Goal: Task Accomplishment & Management: Manage account settings

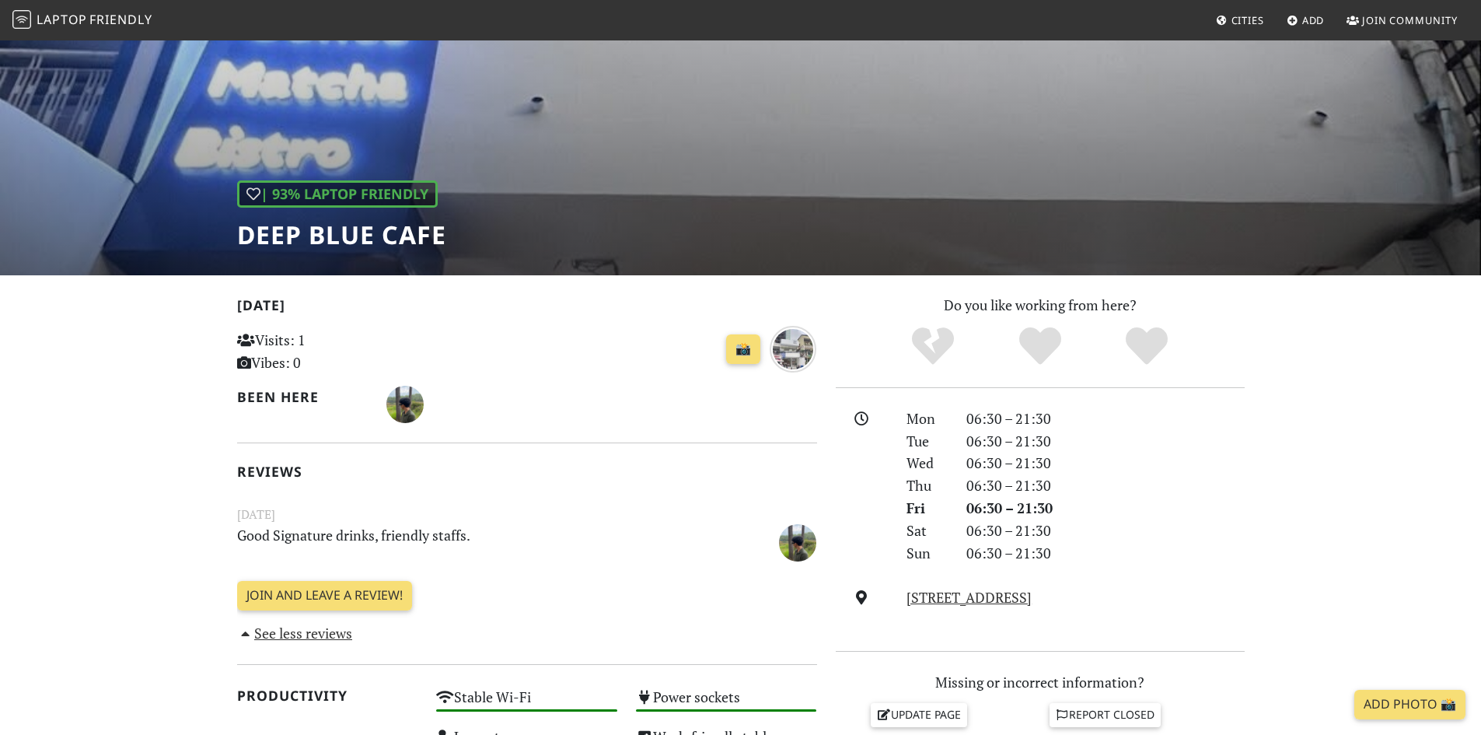
scroll to position [78, 0]
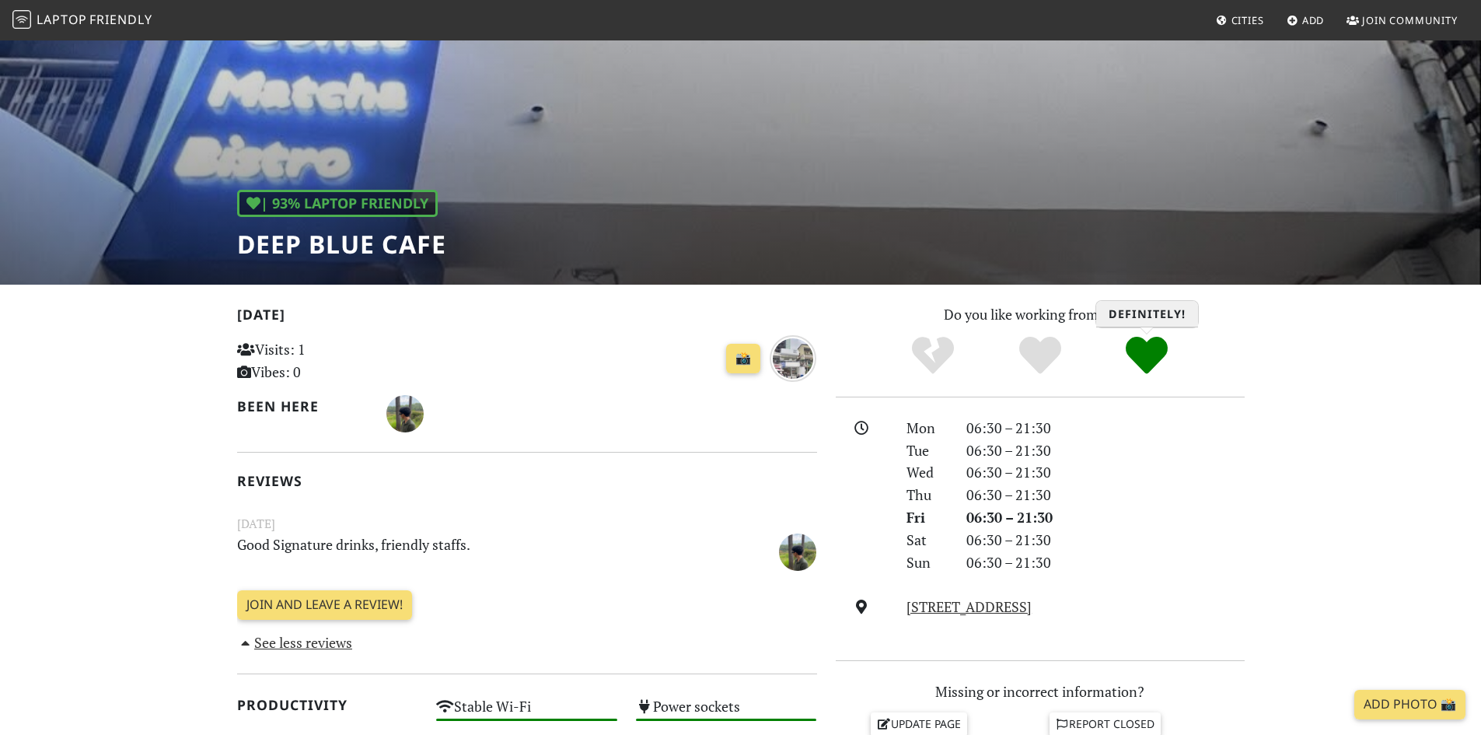
click at [1154, 346] on icon "Definitely!" at bounding box center [1147, 355] width 42 height 42
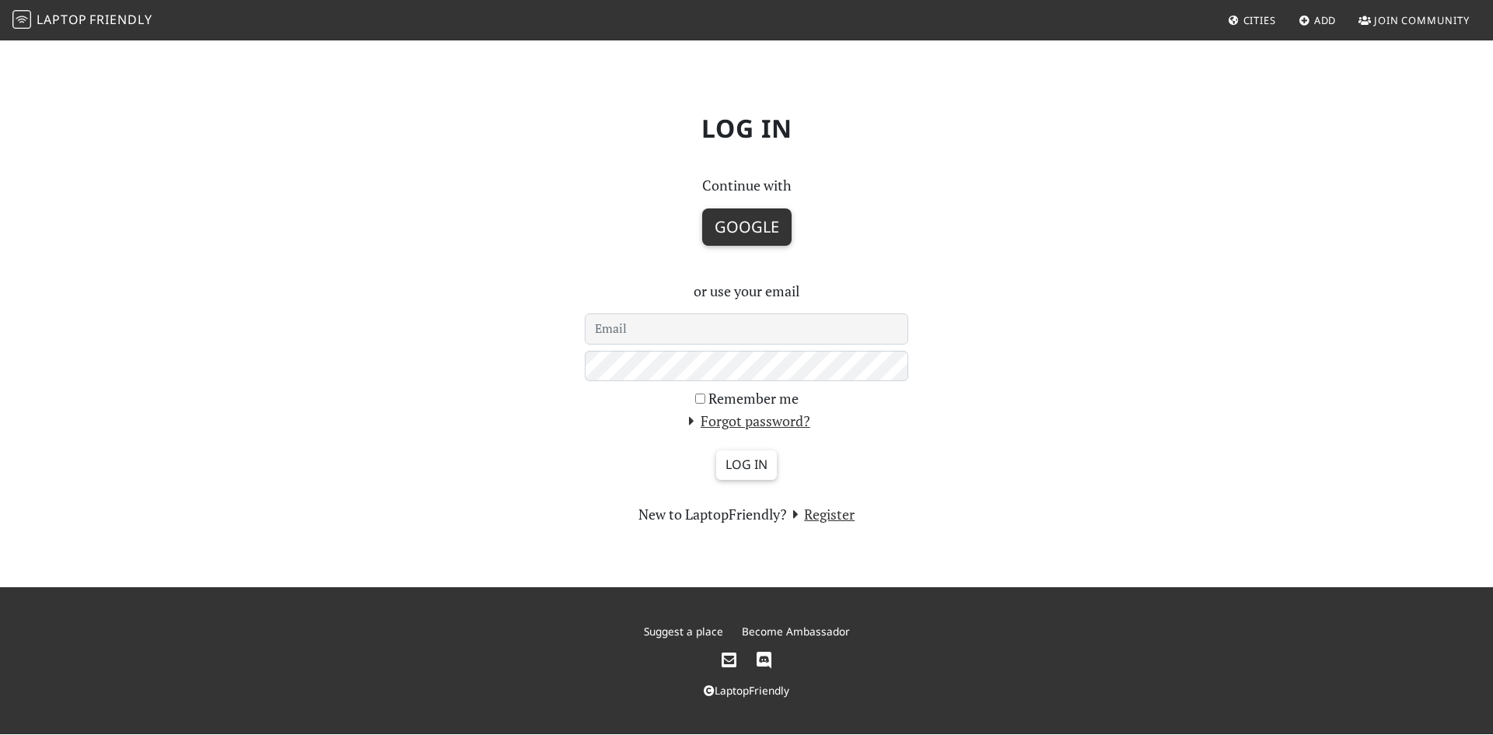
click at [742, 236] on button "Google" at bounding box center [746, 226] width 89 height 37
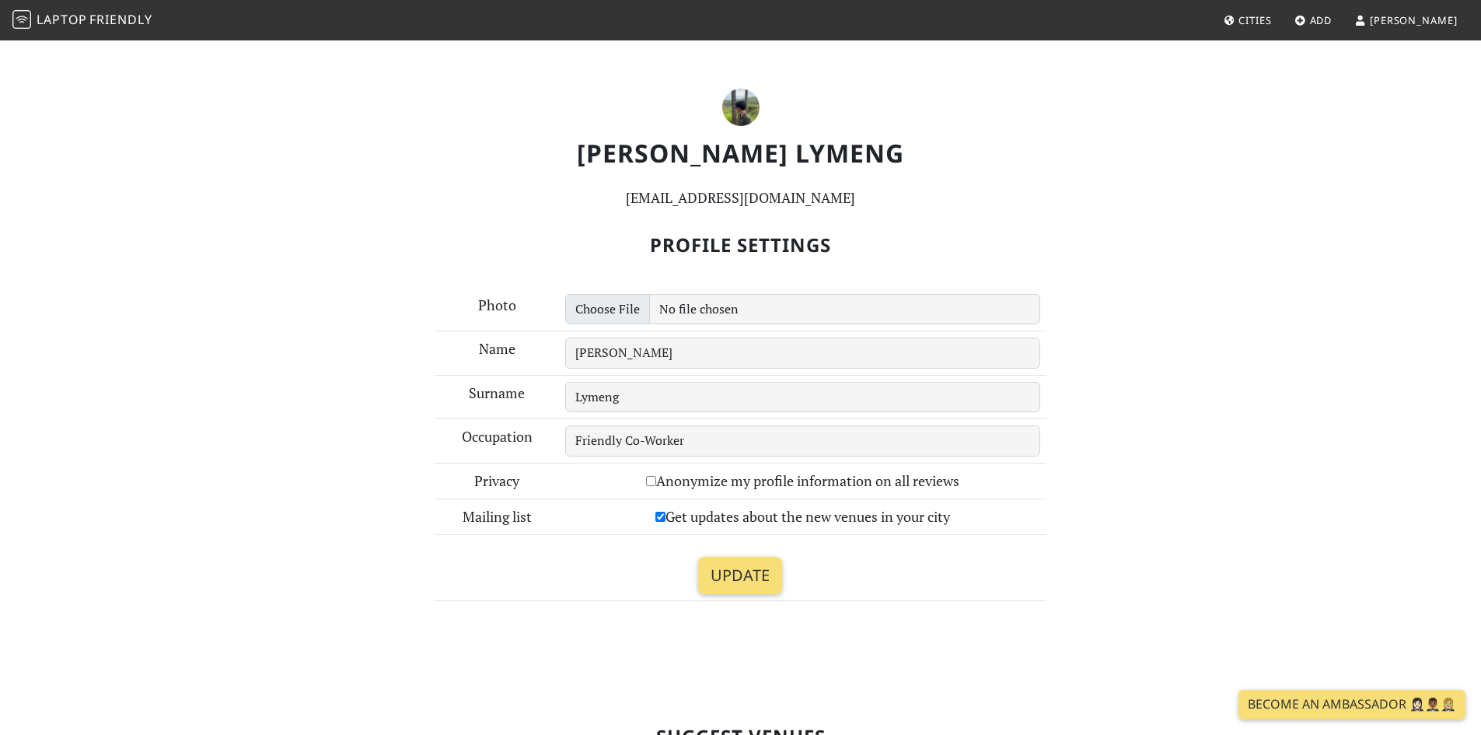
click at [1422, 26] on span "[PERSON_NAME]" at bounding box center [1414, 20] width 88 height 14
click at [1430, 26] on span "[PERSON_NAME]" at bounding box center [1414, 20] width 88 height 14
click at [728, 578] on input "Update" at bounding box center [740, 575] width 84 height 37
click at [676, 483] on label "Anonymize my profile information on all reviews" at bounding box center [802, 481] width 313 height 23
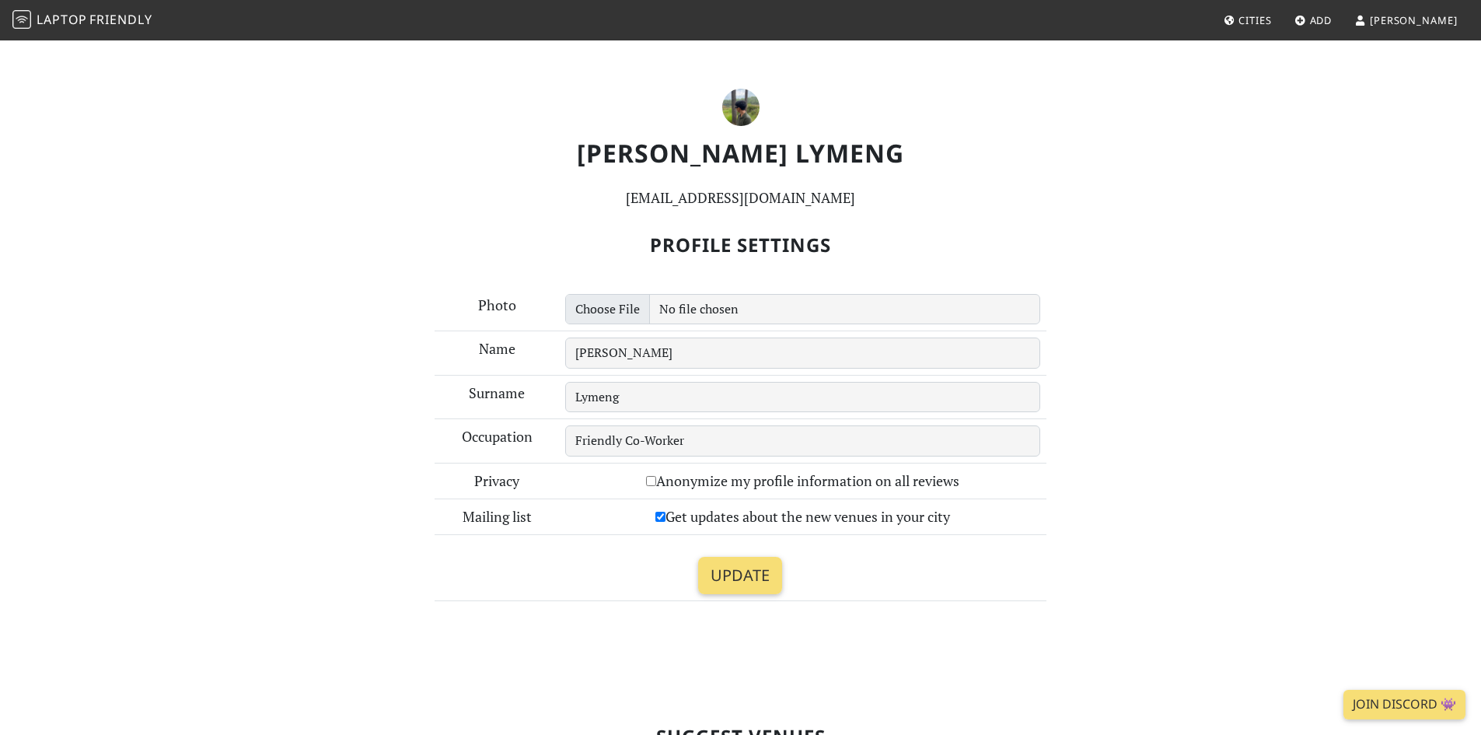
click at [656, 483] on input "Anonymize my profile information on all reviews" at bounding box center [651, 481] width 10 height 10
checkbox input "true"
click at [718, 564] on input "Update" at bounding box center [740, 575] width 84 height 37
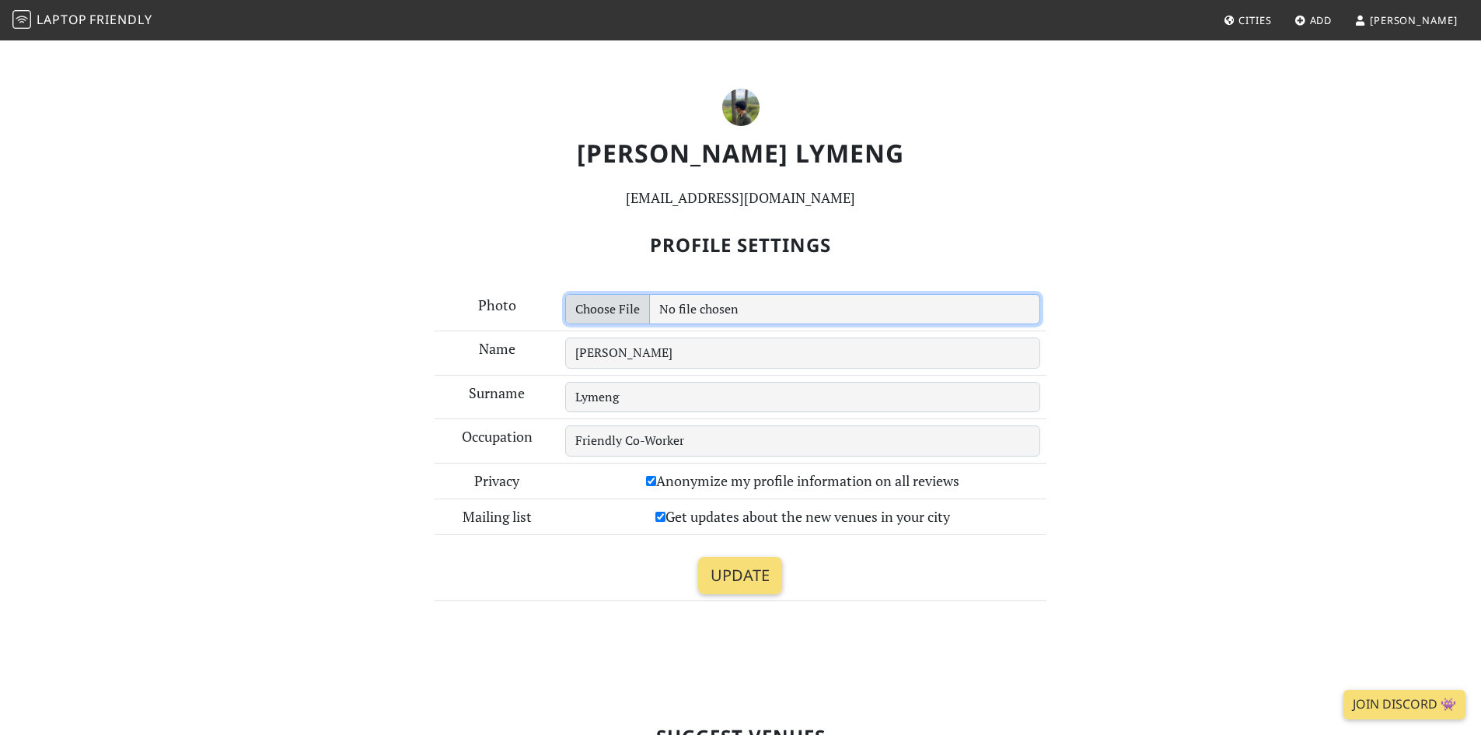
click at [627, 309] on input "file" at bounding box center [802, 309] width 475 height 31
click at [630, 319] on input "file" at bounding box center [802, 309] width 475 height 31
type input "C:\fakepath\6604-houng.jpg"
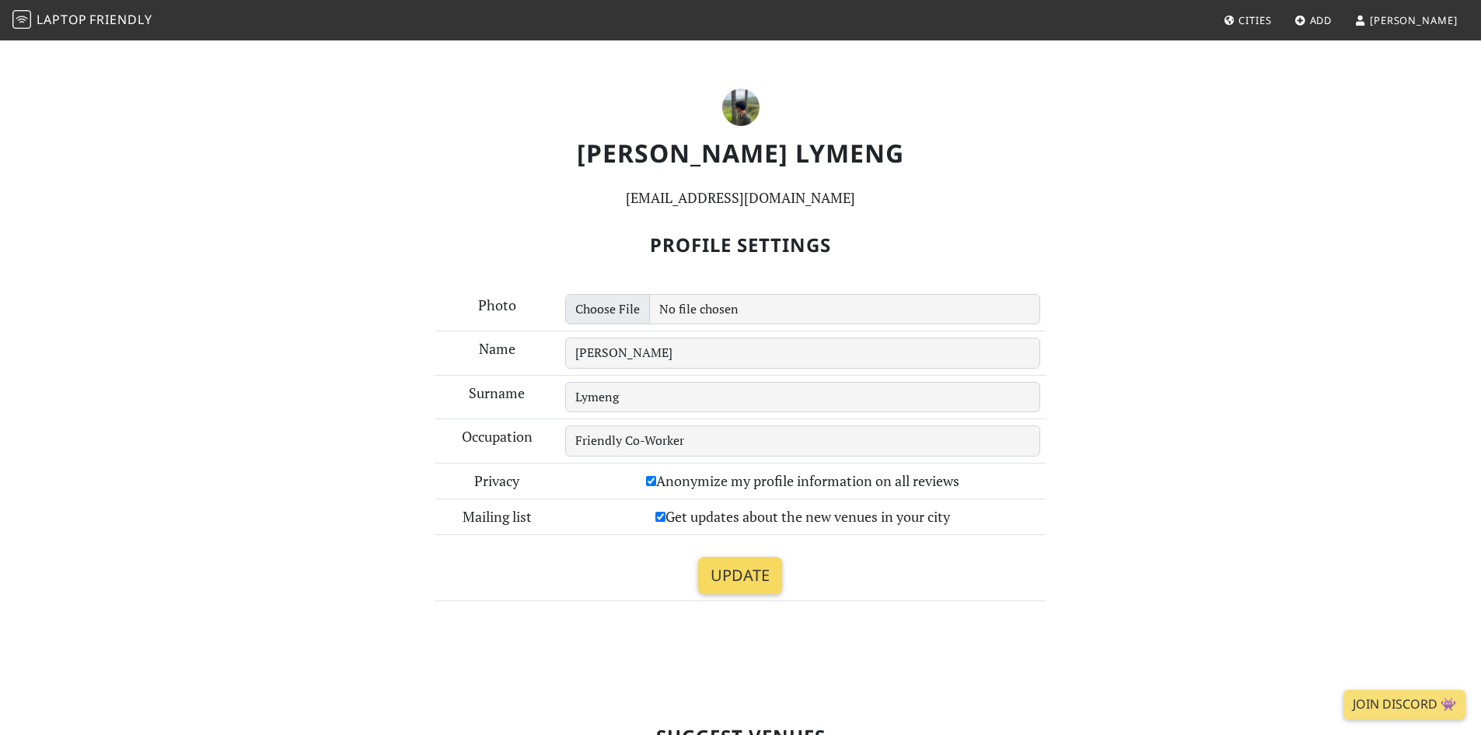
click at [726, 572] on input "Update" at bounding box center [740, 575] width 84 height 37
click at [750, 583] on input "Update" at bounding box center [740, 575] width 84 height 37
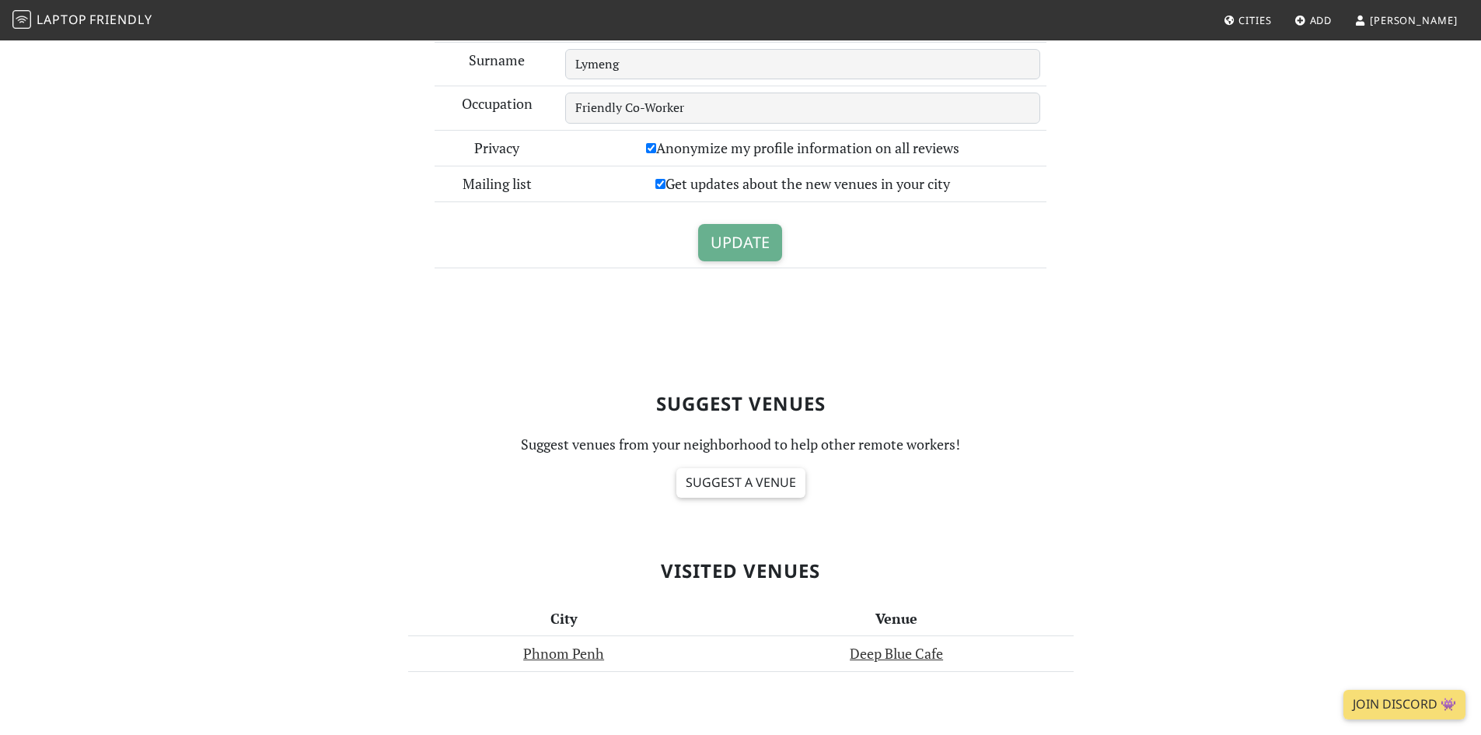
scroll to position [386, 0]
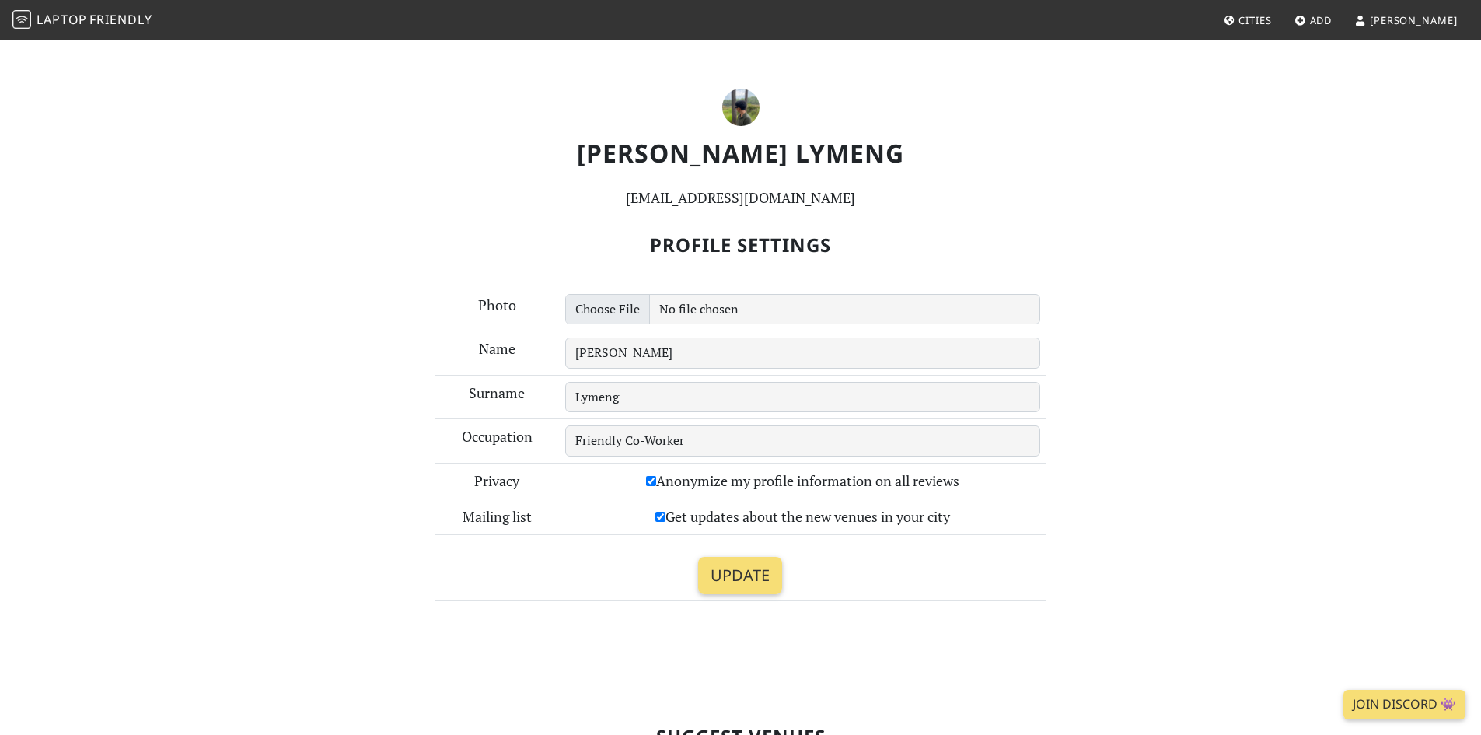
scroll to position [639, 0]
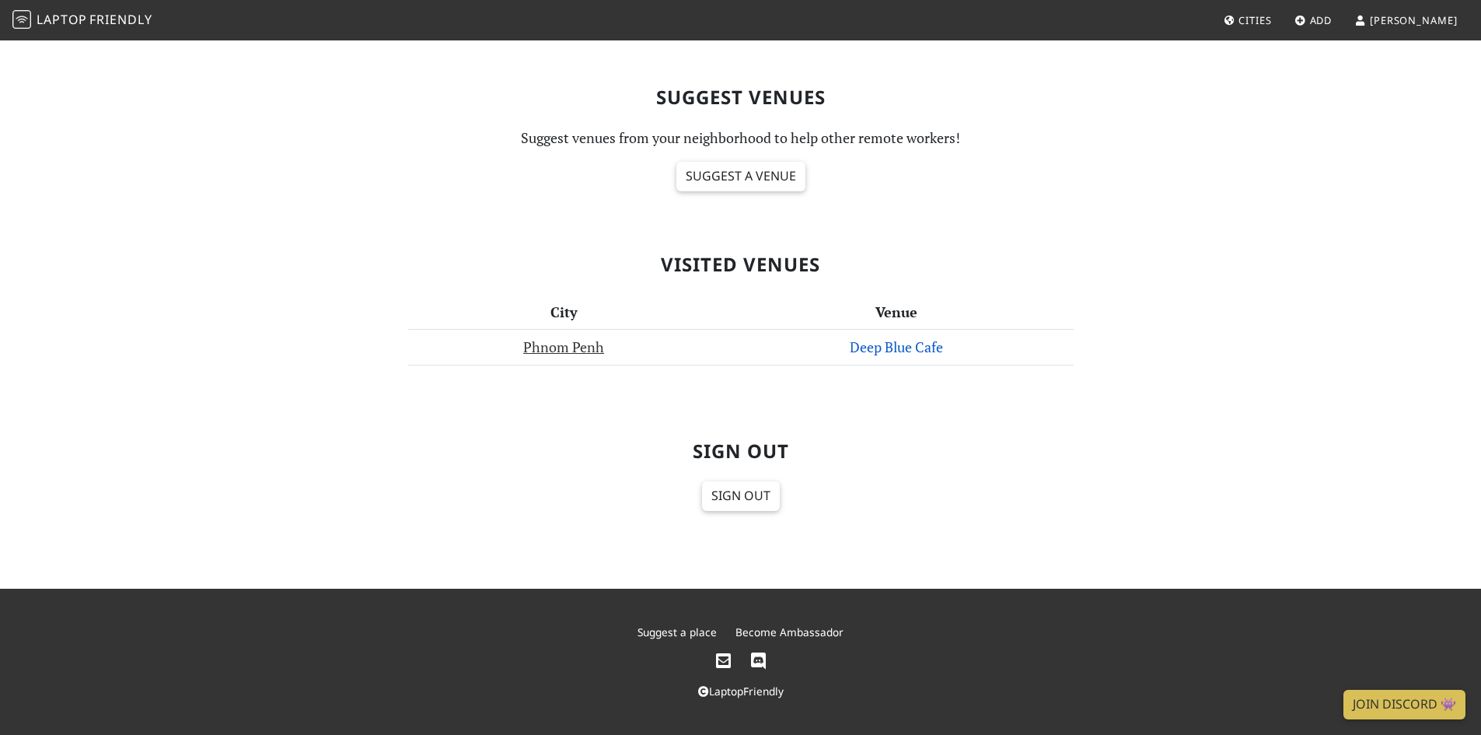
click at [890, 353] on link "Deep Blue Cafe" at bounding box center [896, 346] width 93 height 19
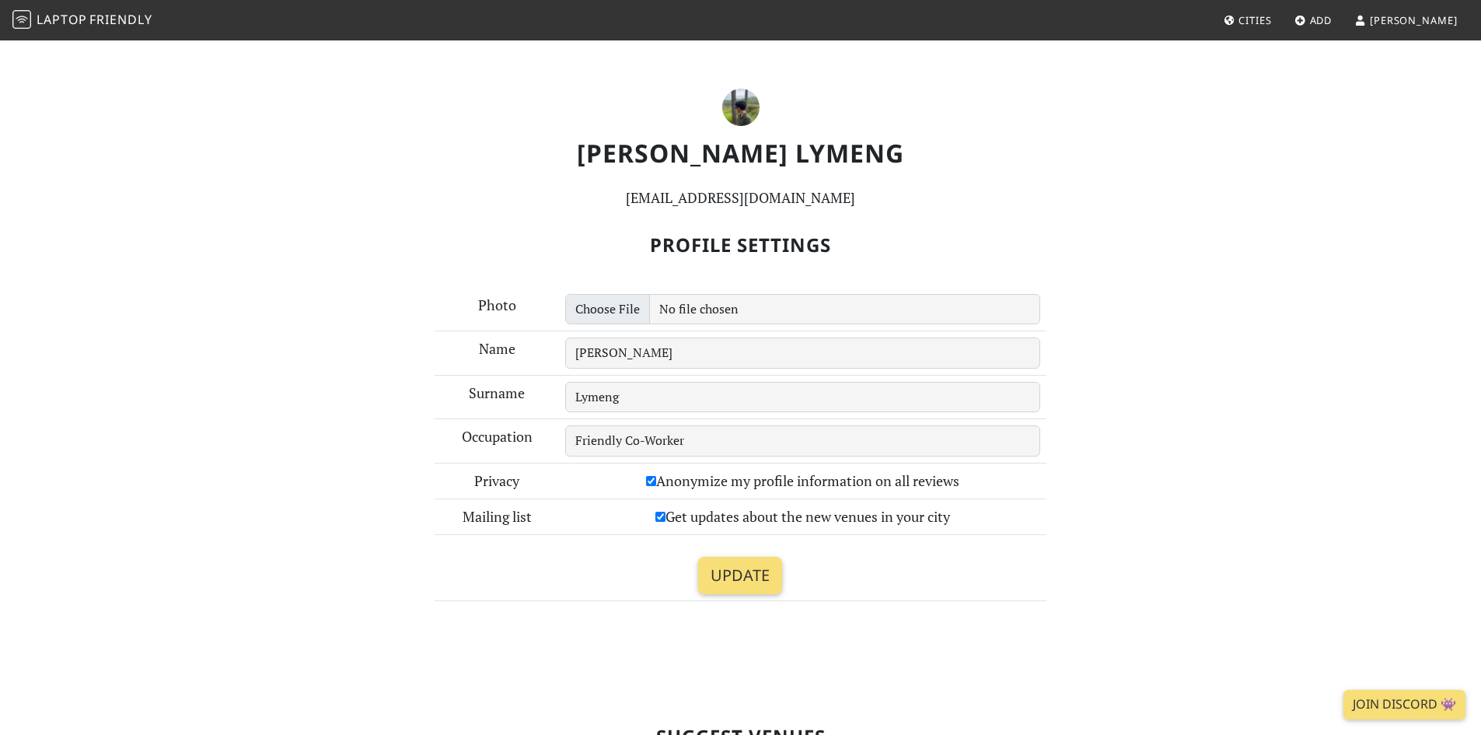
scroll to position [639, 0]
